Goal: Task Accomplishment & Management: Use online tool/utility

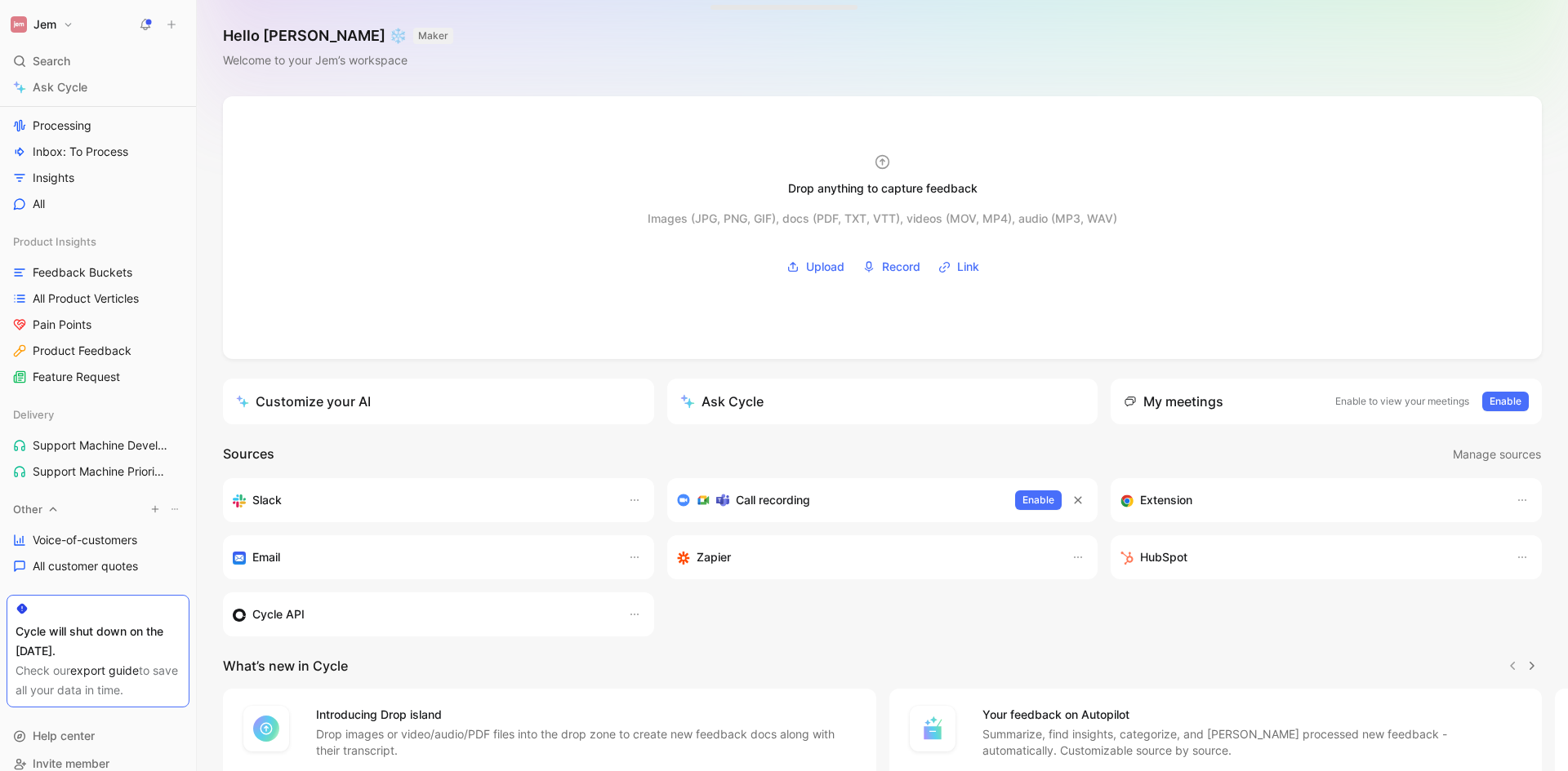
scroll to position [295, 0]
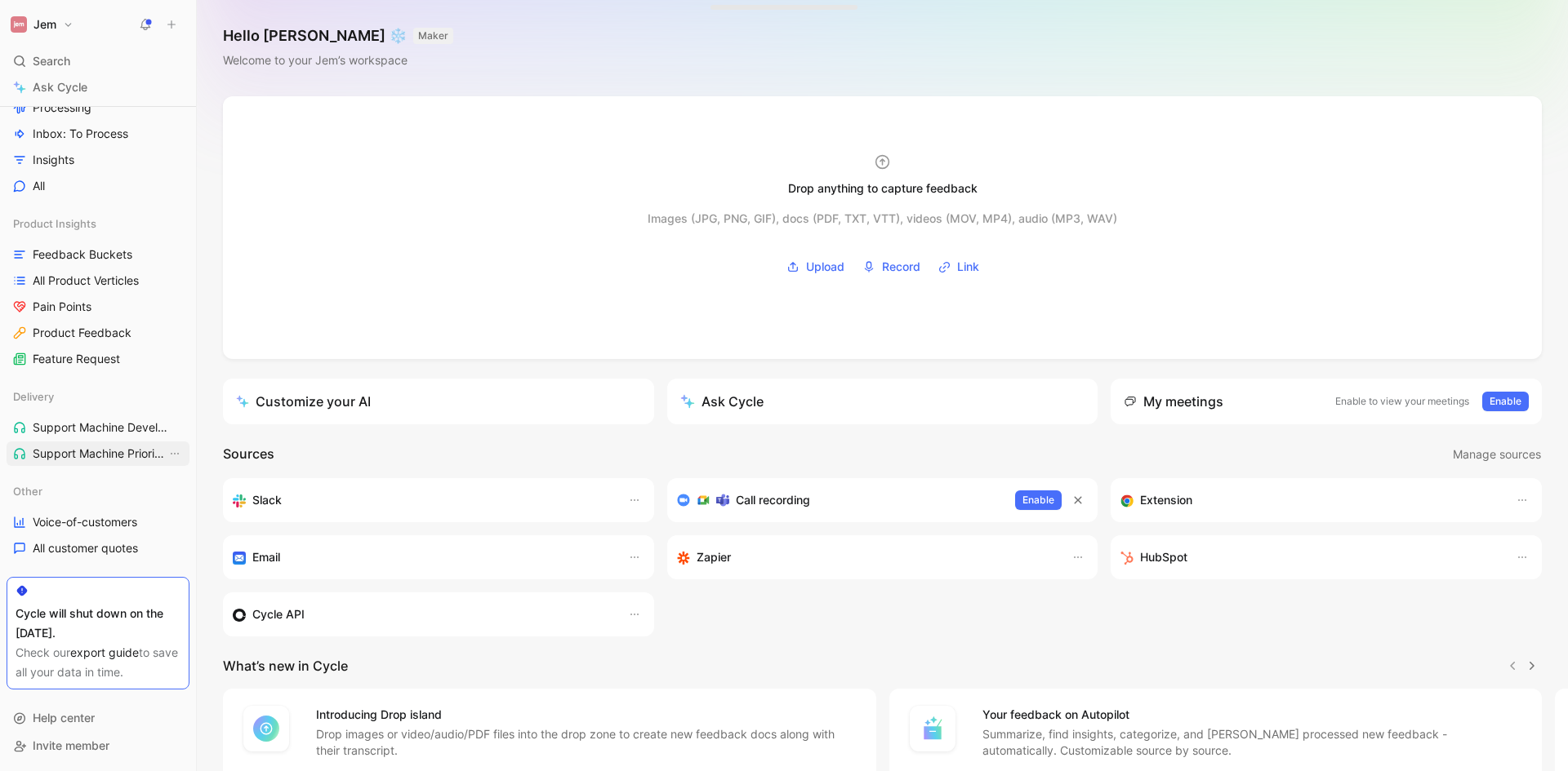
click at [80, 446] on span "Support Machine Priorities" at bounding box center [100, 453] width 134 height 16
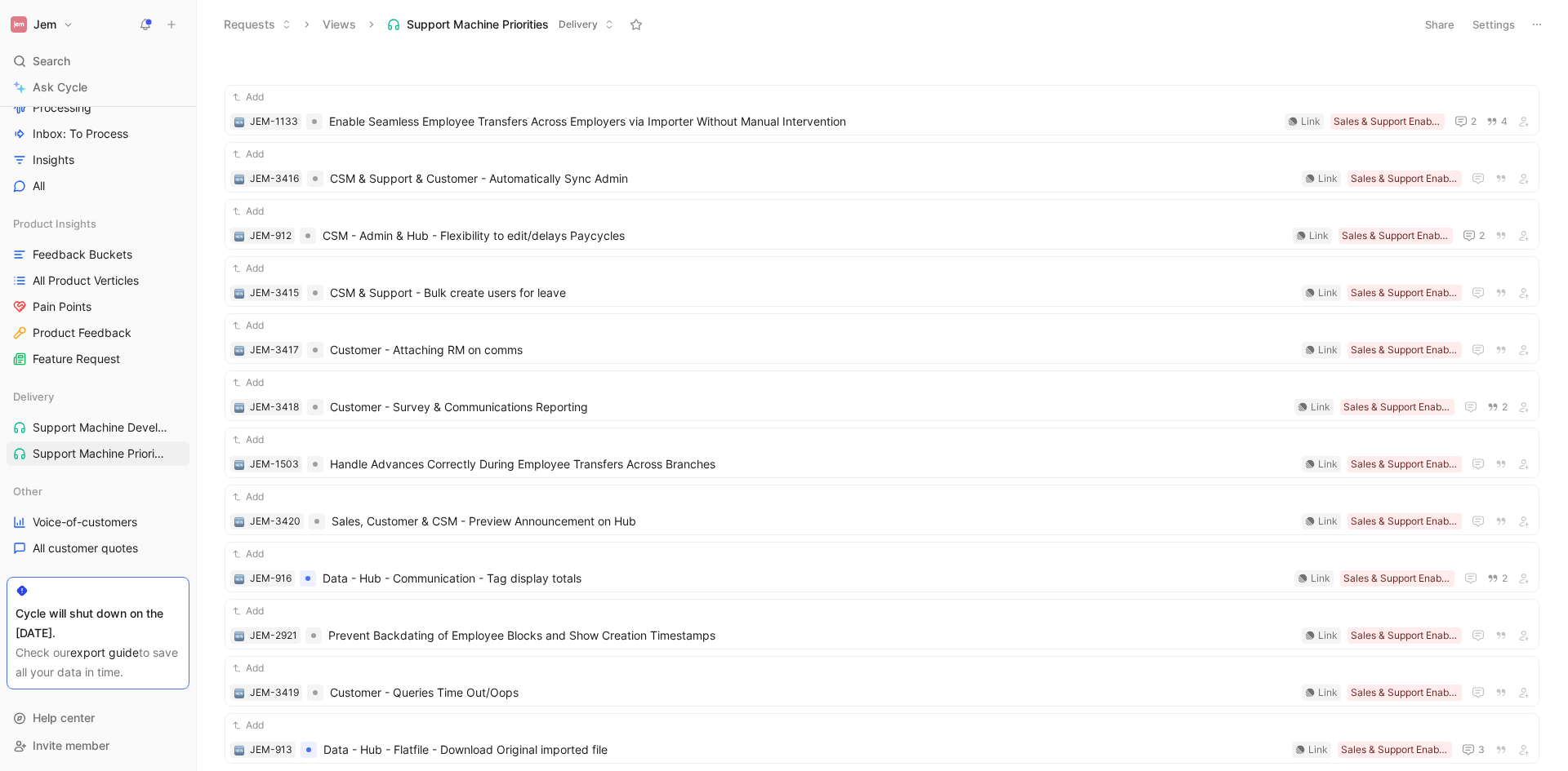
click at [1528, 14] on button at bounding box center [1537, 24] width 23 height 23
click at [762, 174] on span "CSM & Support & Customer - Automatically Sync Admin" at bounding box center [812, 178] width 965 height 19
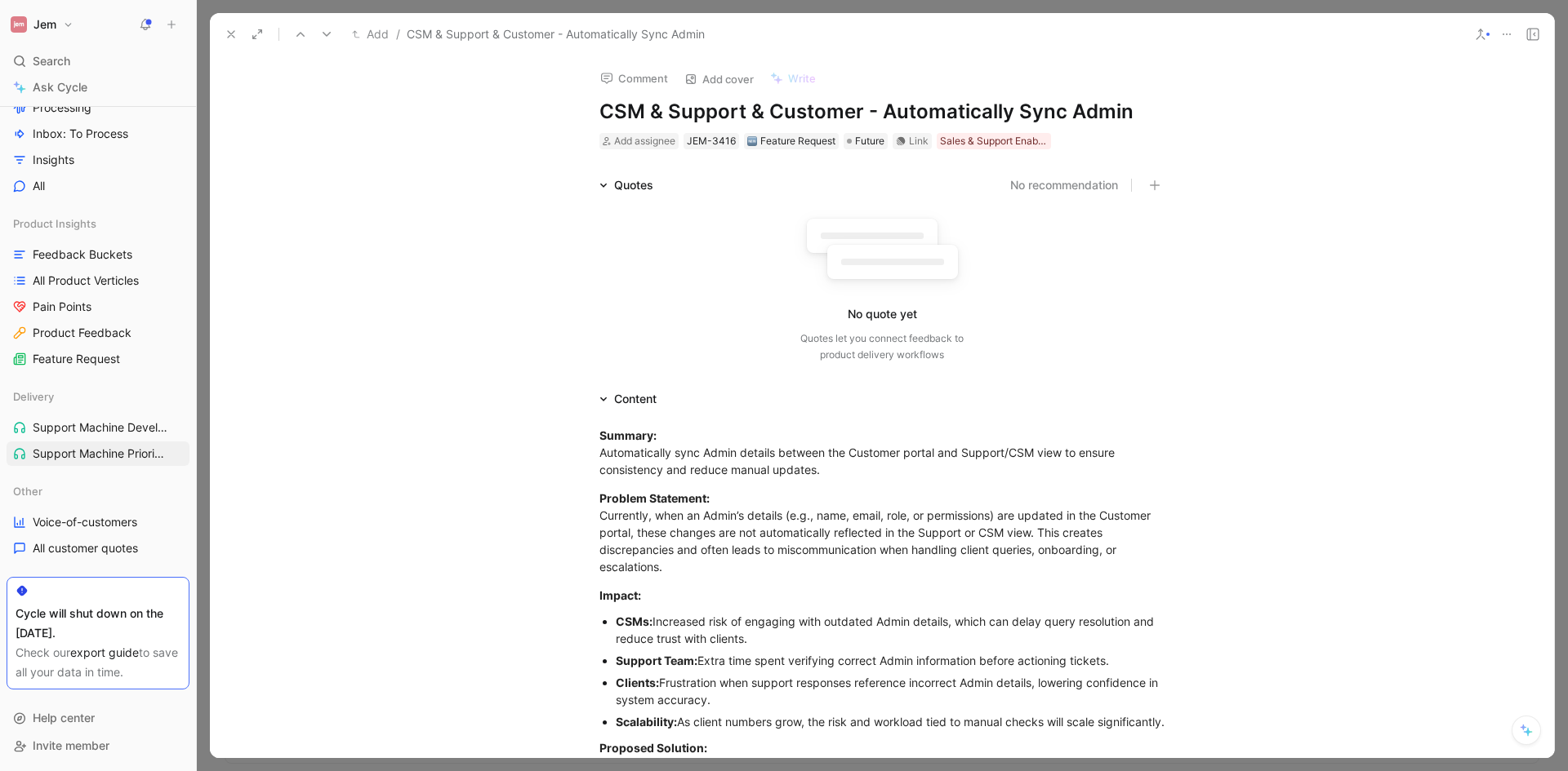
click at [231, 36] on icon at bounding box center [231, 34] width 13 height 13
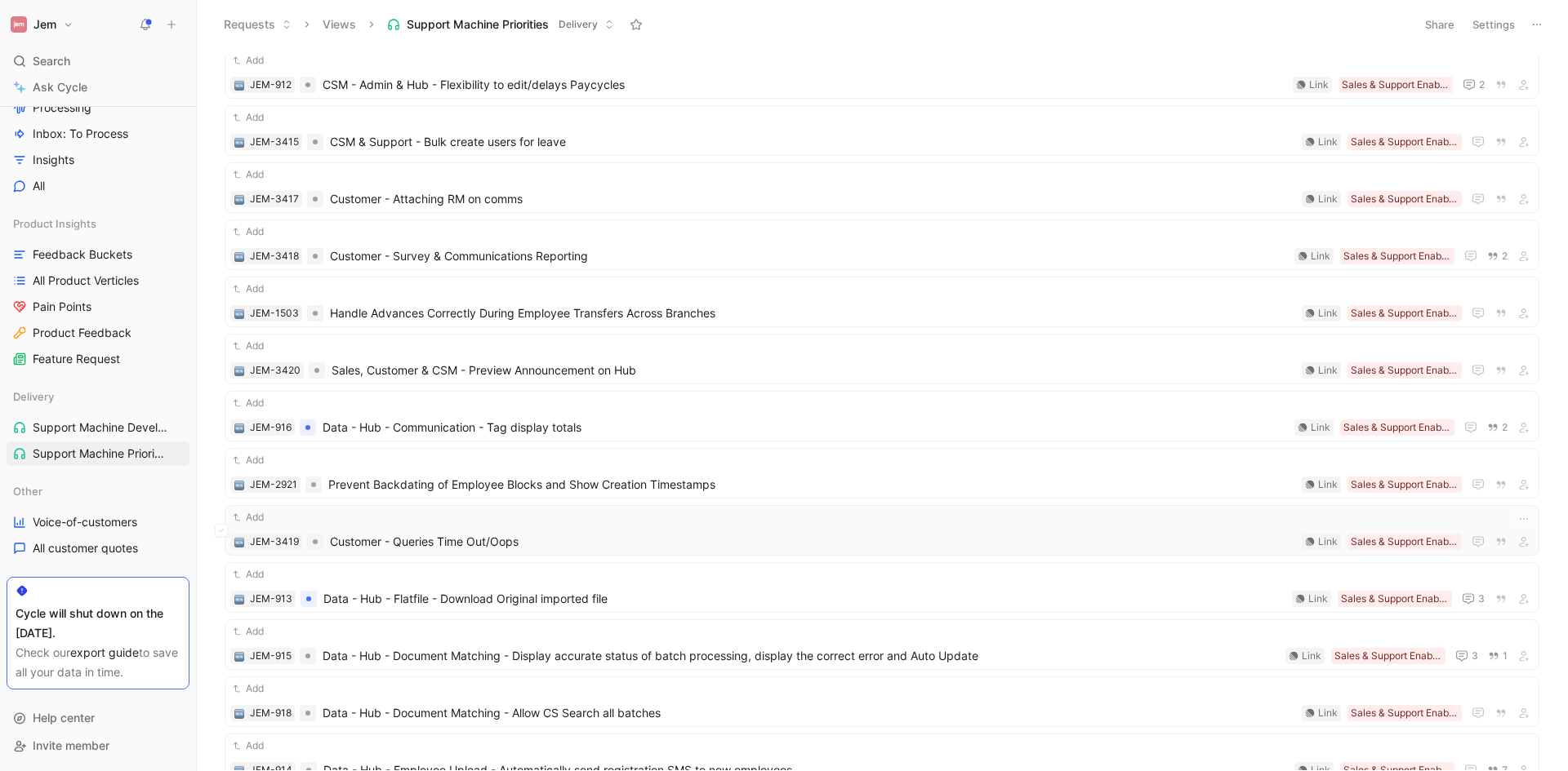
scroll to position [164, 0]
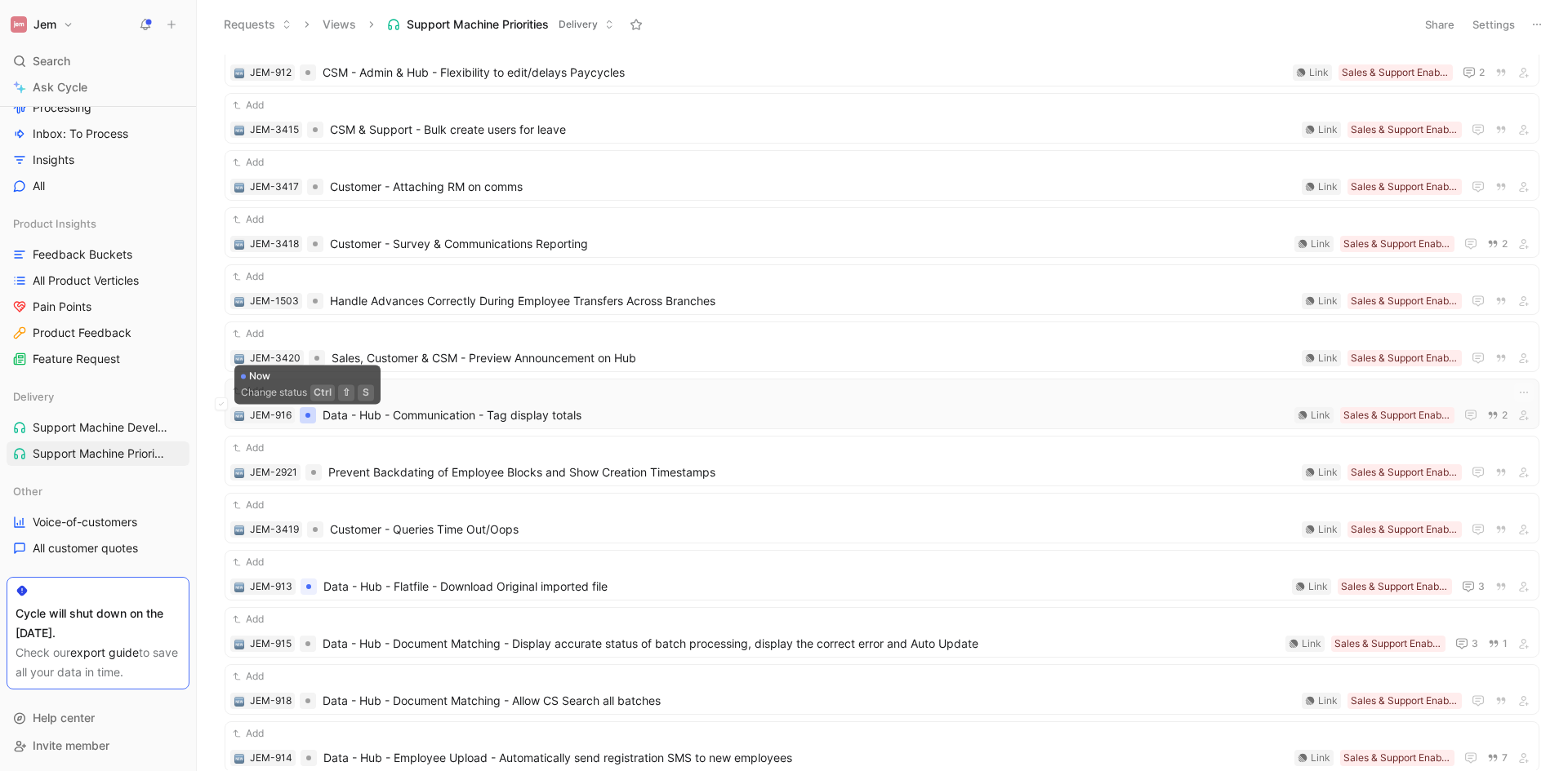
click at [307, 413] on div at bounding box center [307, 415] width 5 height 5
click at [311, 410] on div at bounding box center [307, 416] width 16 height 16
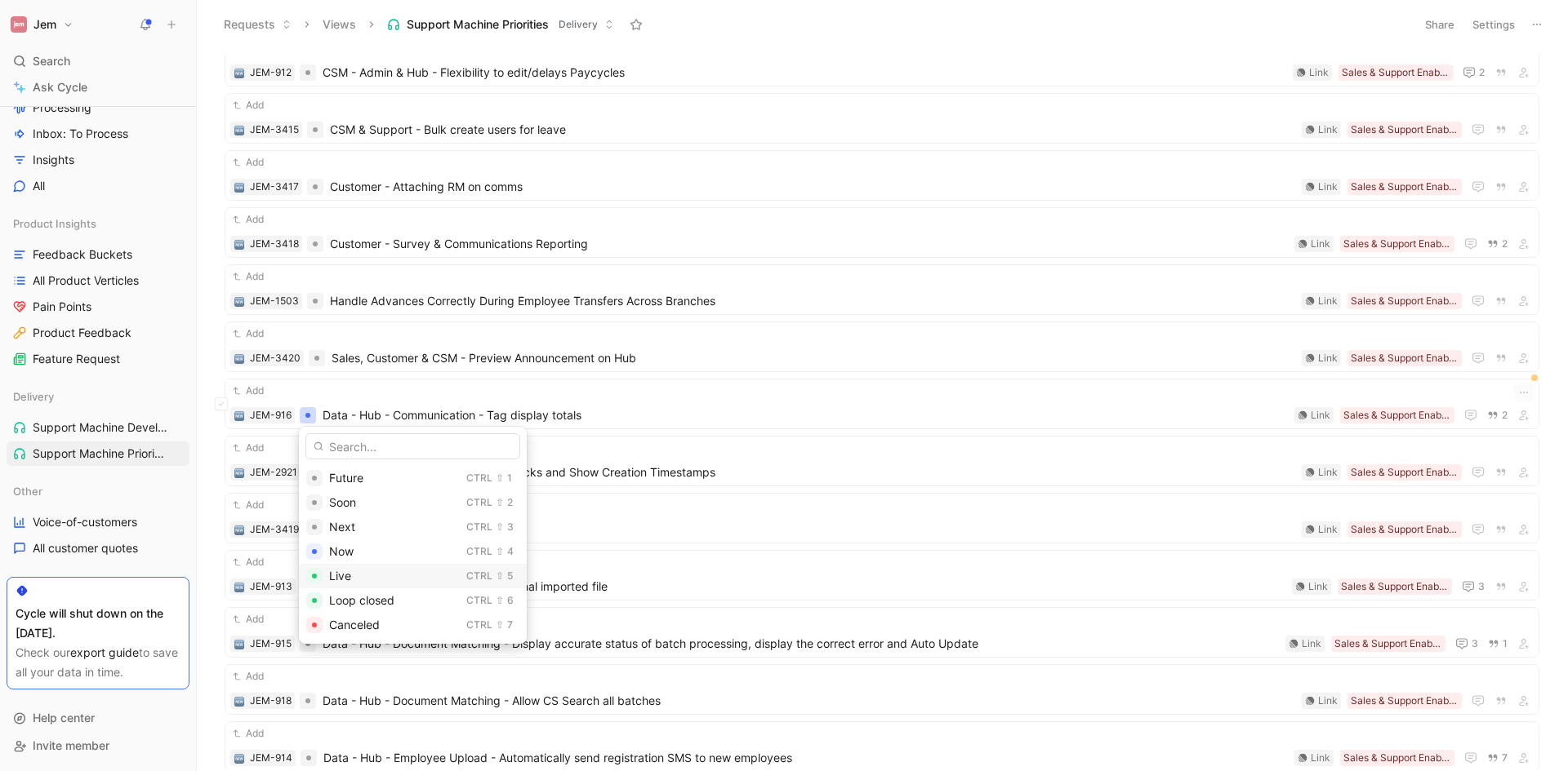
click at [350, 574] on span "Live" at bounding box center [340, 575] width 22 height 14
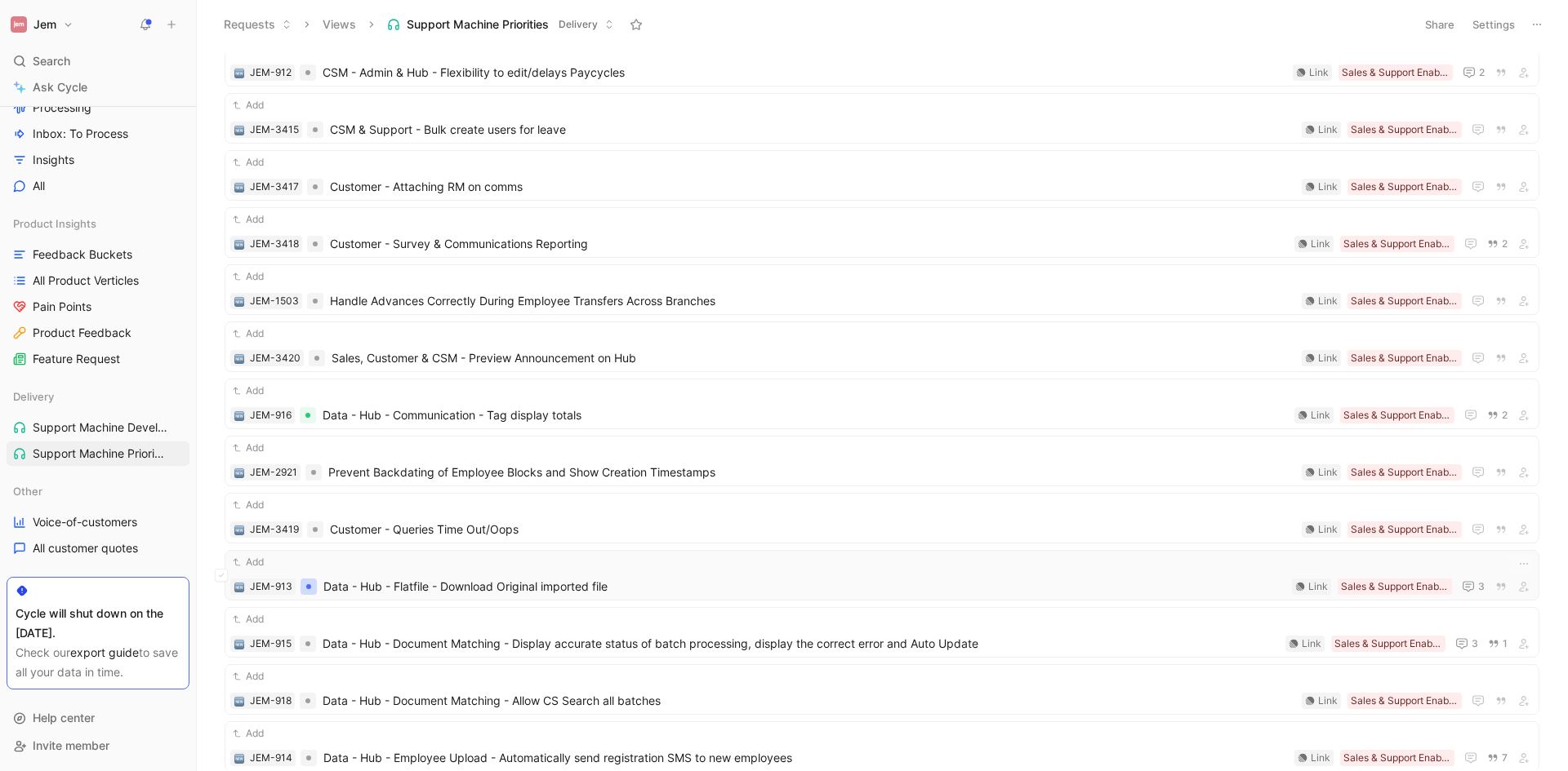
click at [314, 592] on div at bounding box center [308, 586] width 16 height 16
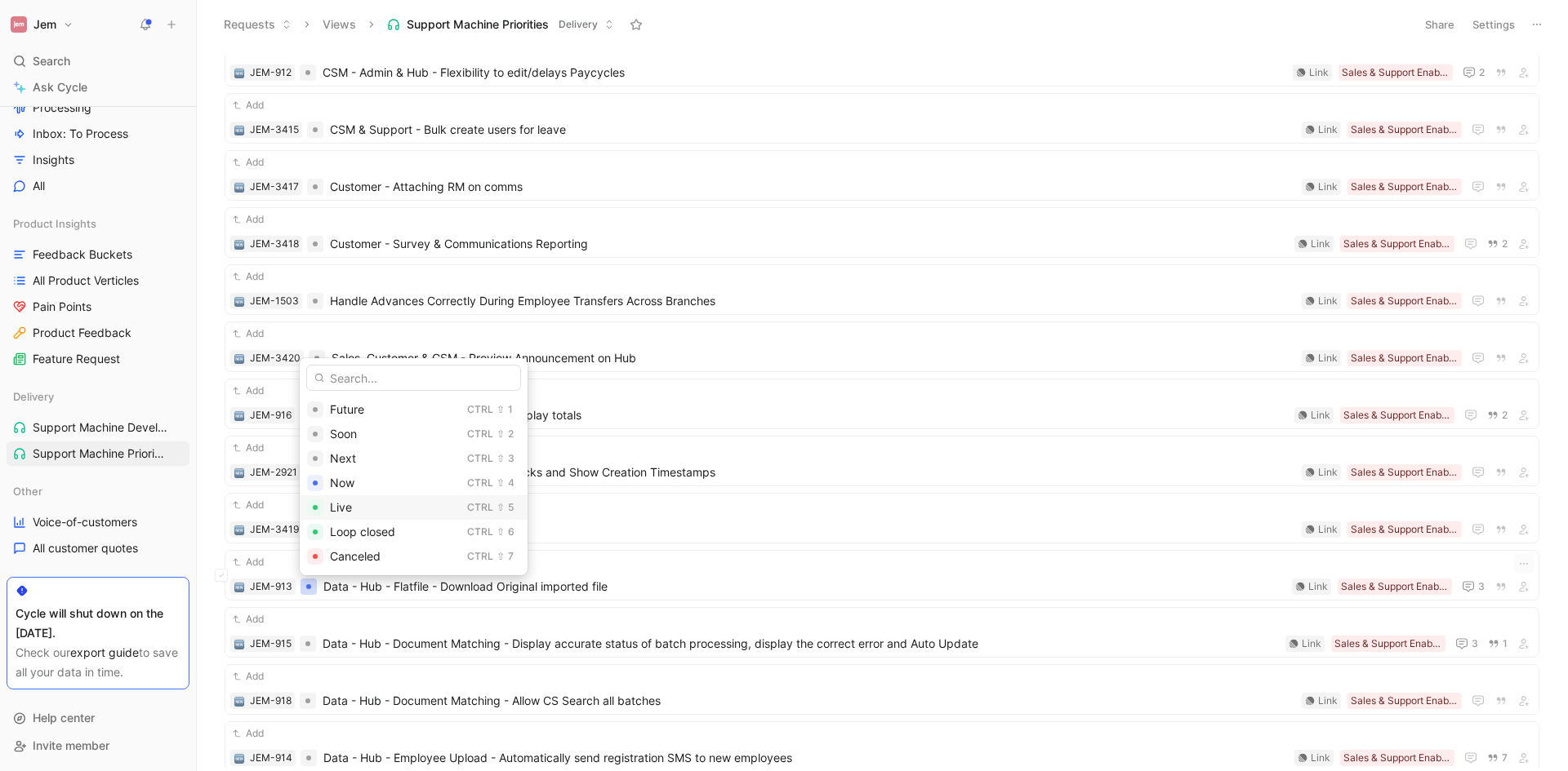
click at [341, 510] on span "Live" at bounding box center [340, 508] width 22 height 14
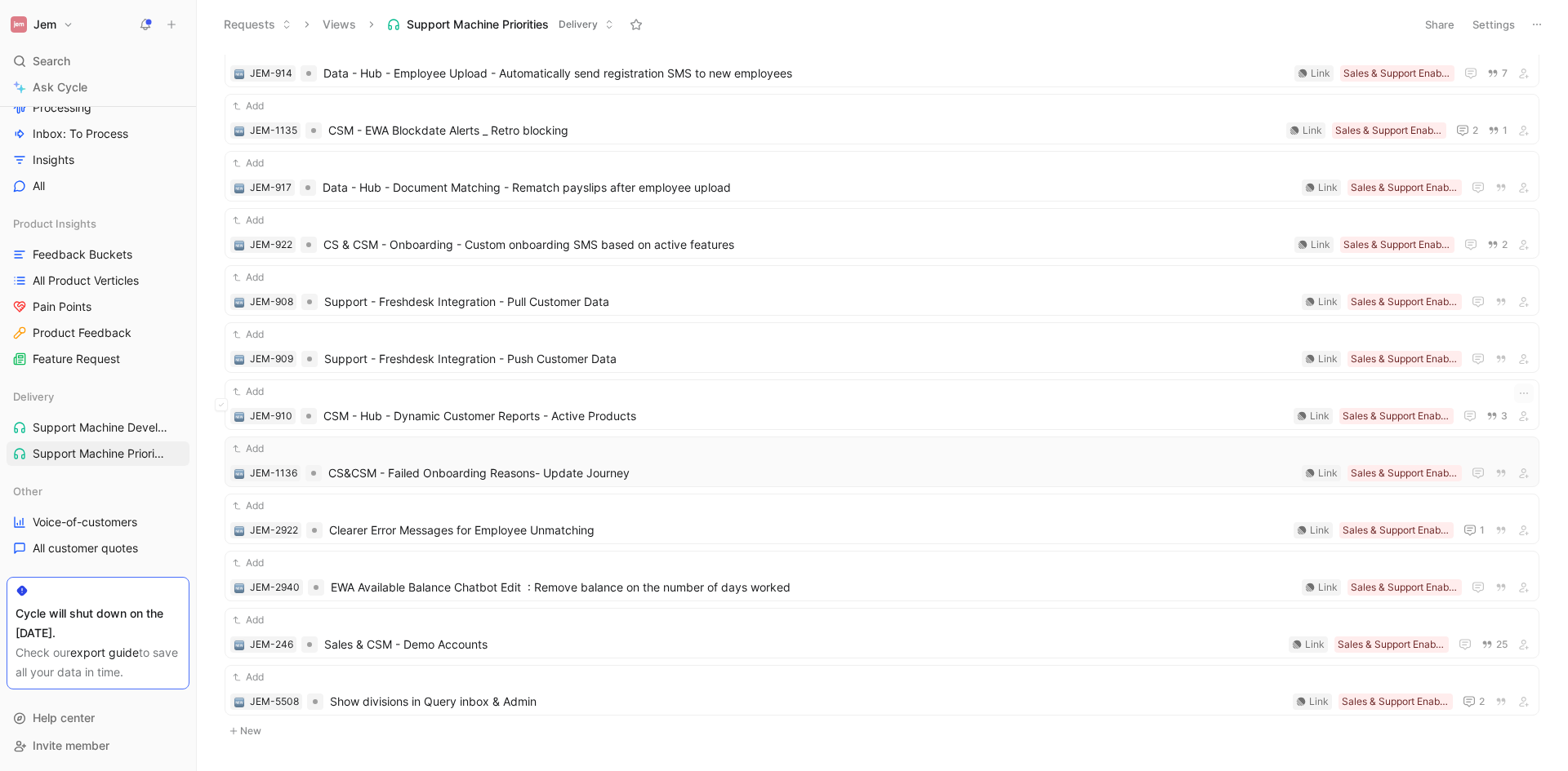
scroll to position [898, 0]
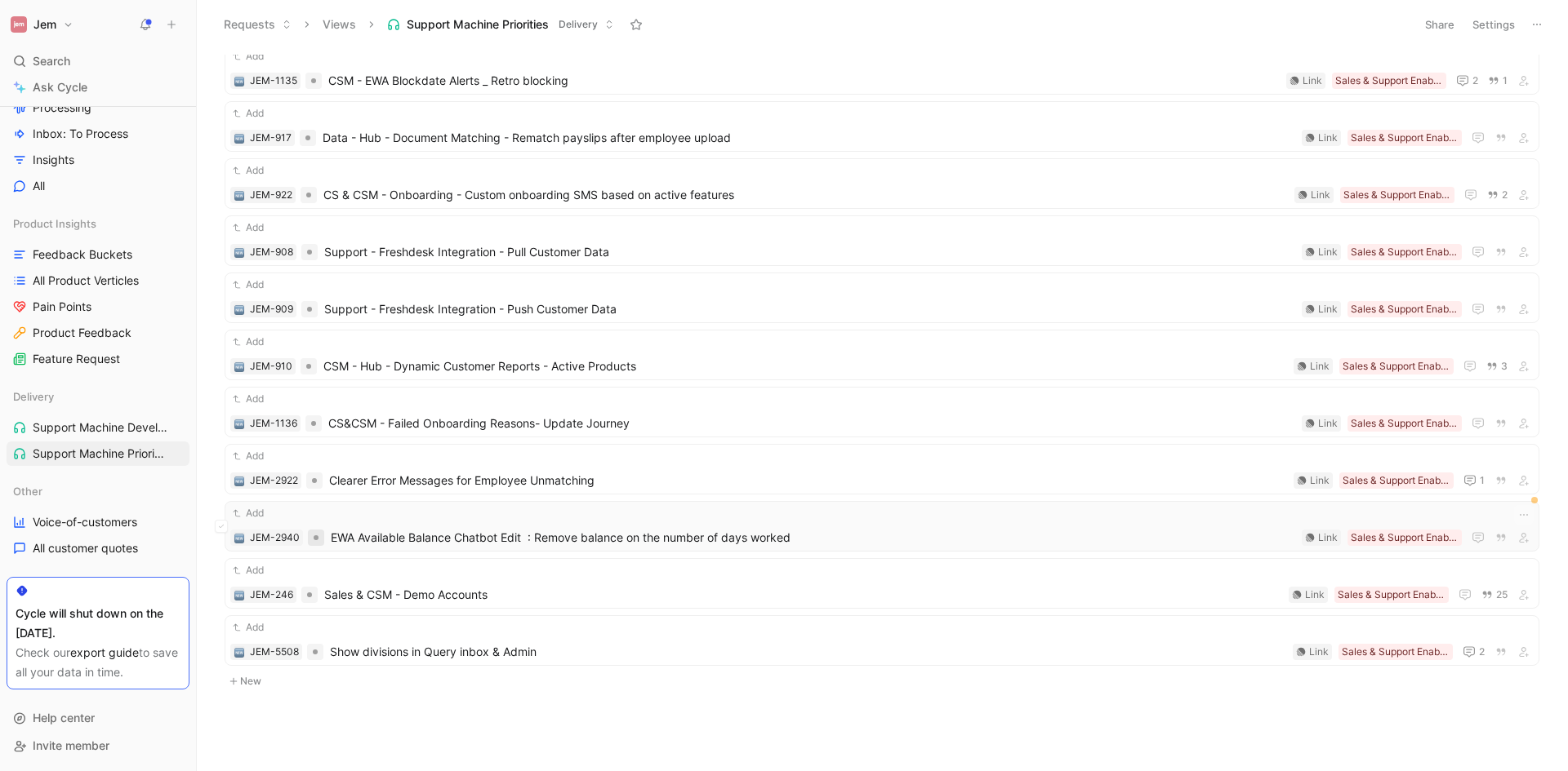
click at [312, 534] on div at bounding box center [316, 538] width 16 height 16
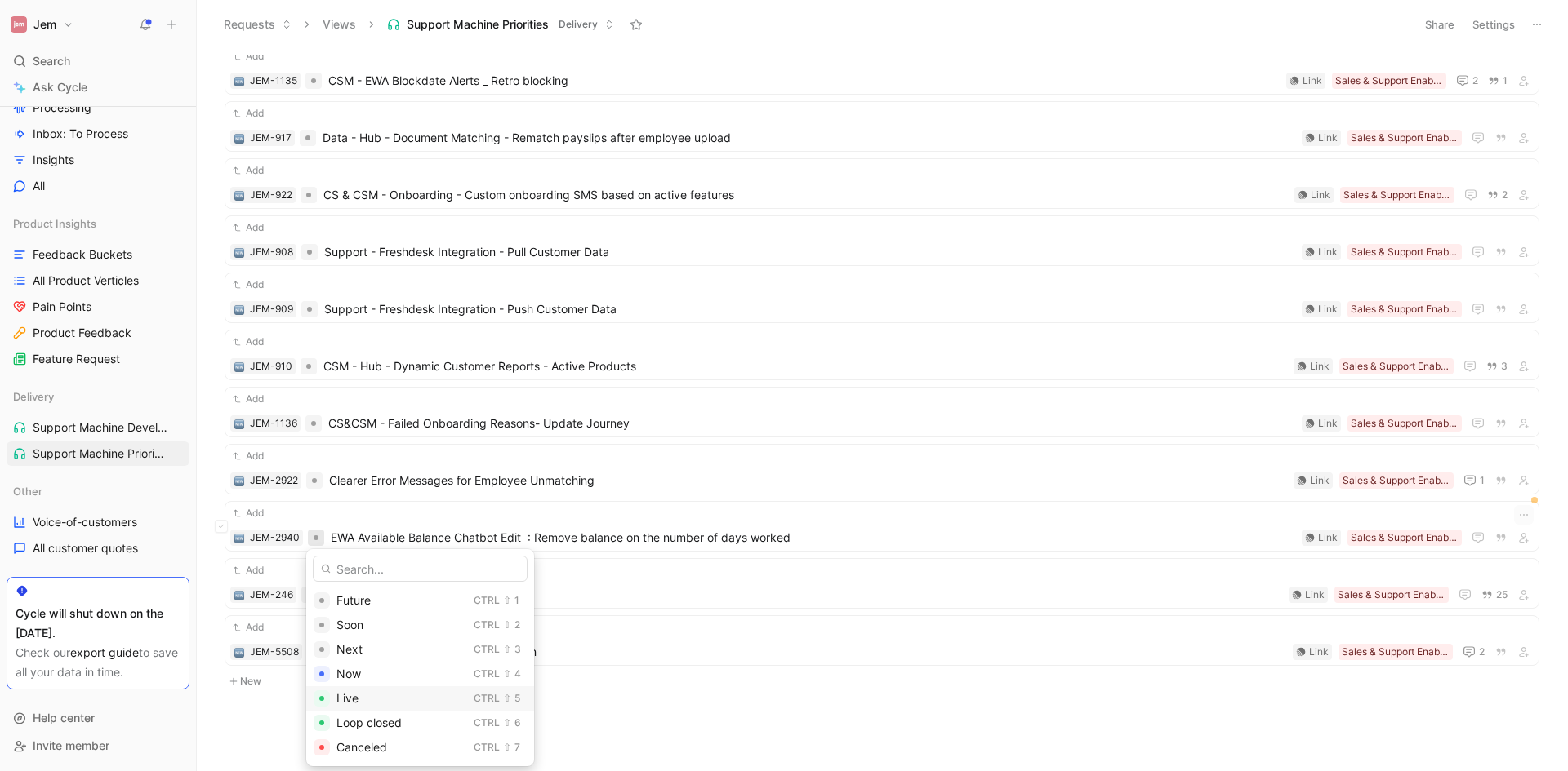
click at [387, 696] on div "Live" at bounding box center [401, 698] width 131 height 19
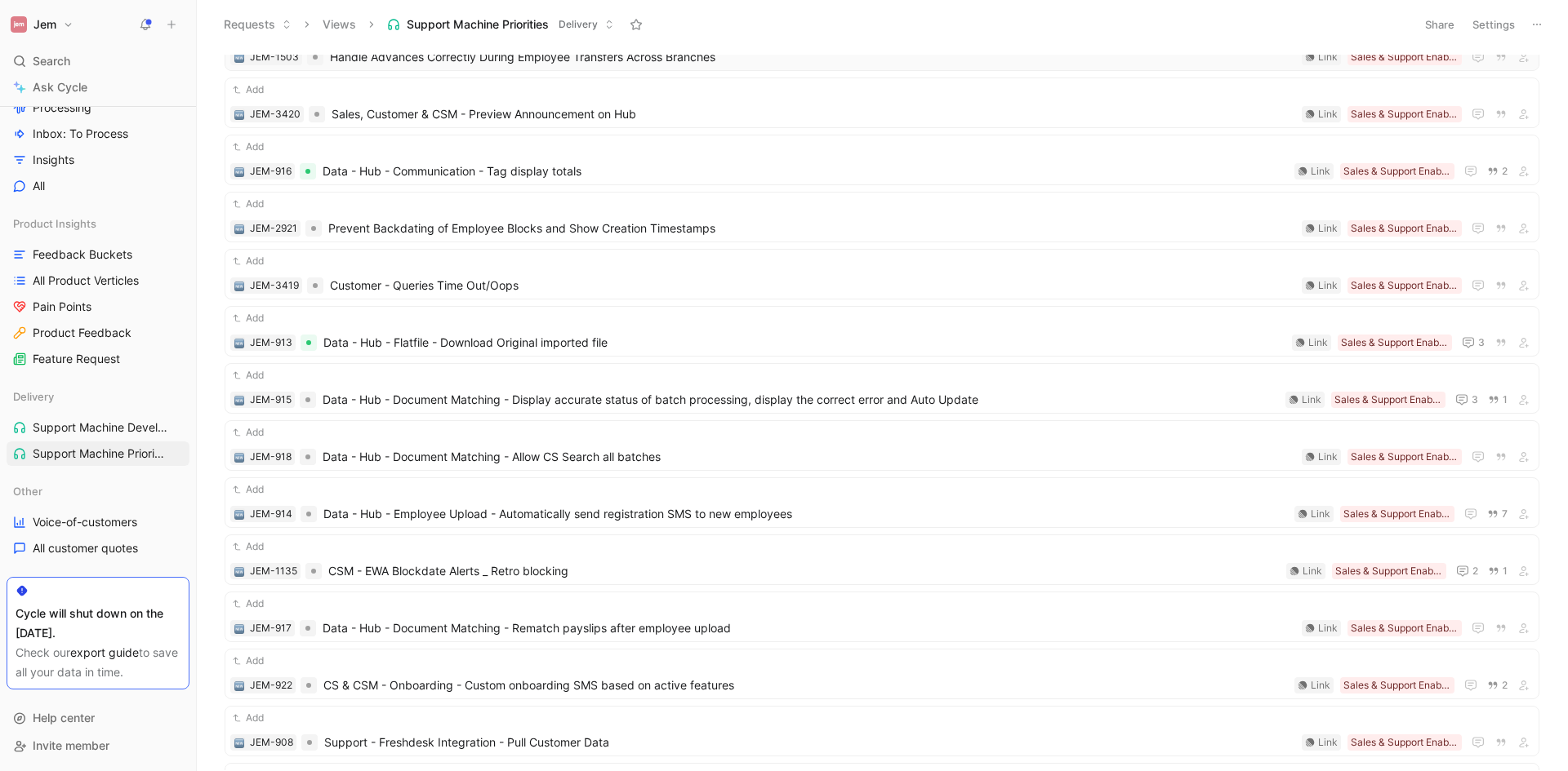
scroll to position [0, 0]
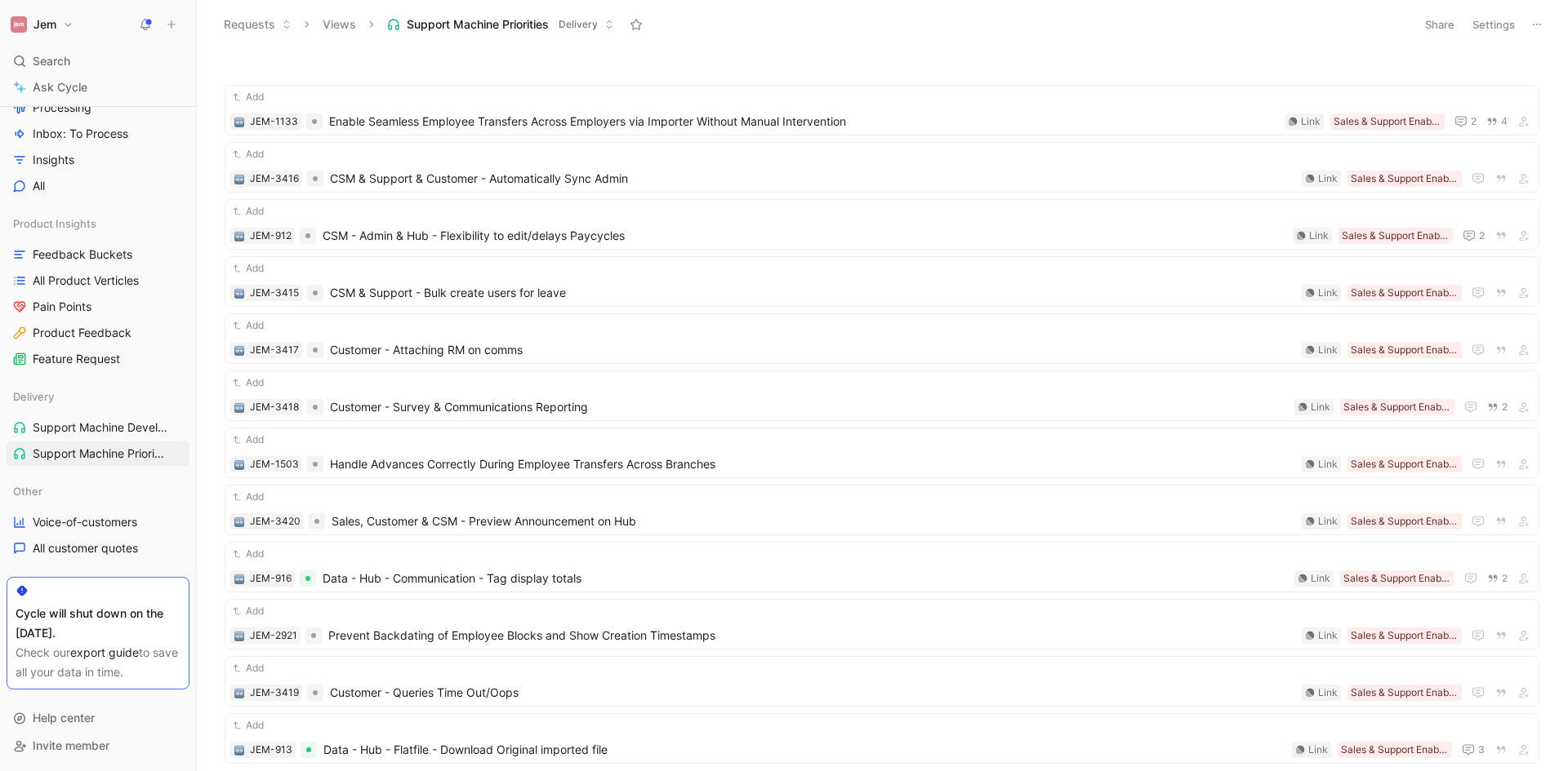
click at [1546, 25] on button at bounding box center [1537, 24] width 23 height 23
click at [1429, 80] on span "Export in CSV" at bounding box center [1456, 82] width 74 height 14
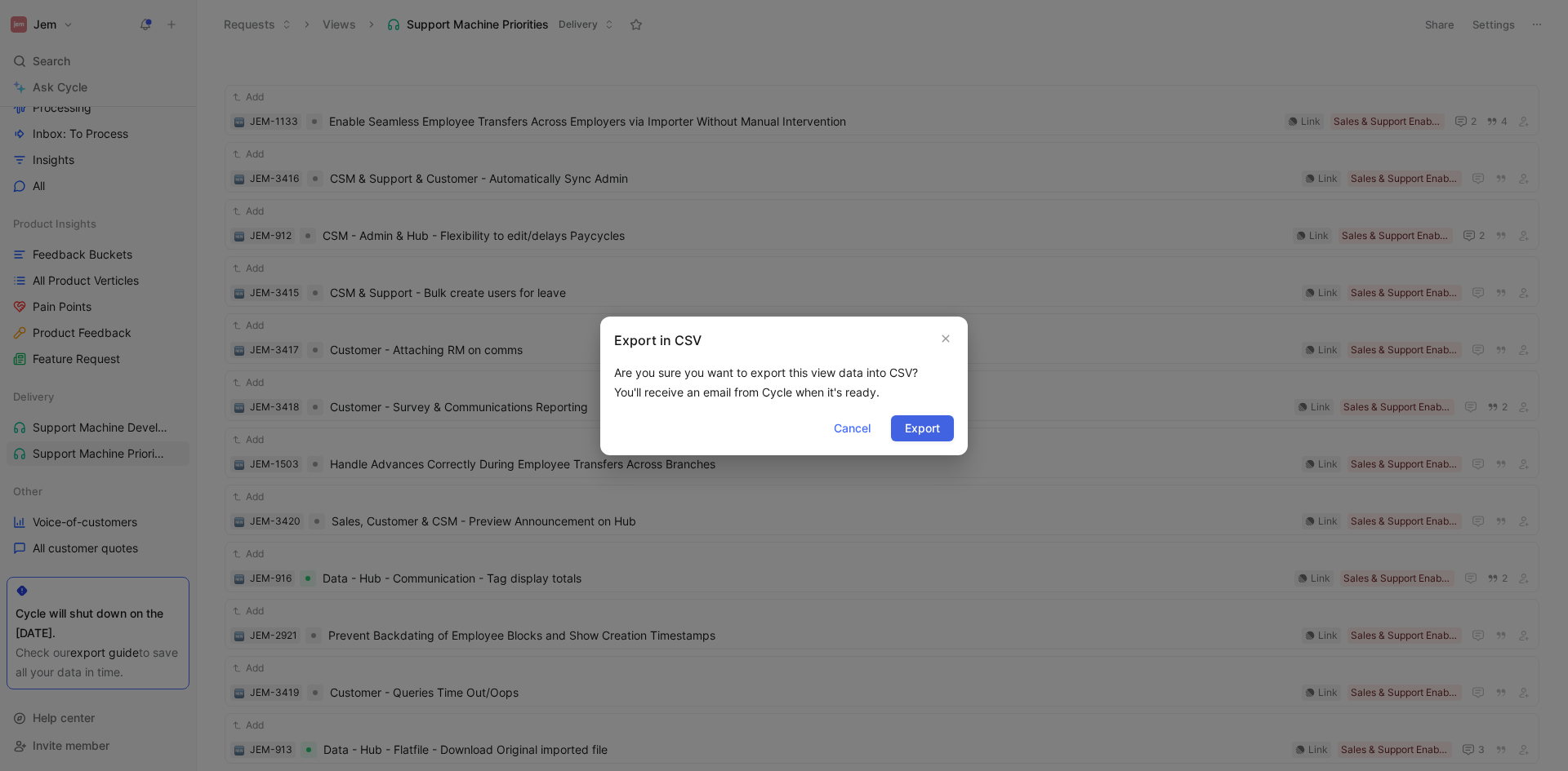
click at [926, 432] on span "Export" at bounding box center [923, 428] width 35 height 19
